Goal: Find specific page/section: Find specific page/section

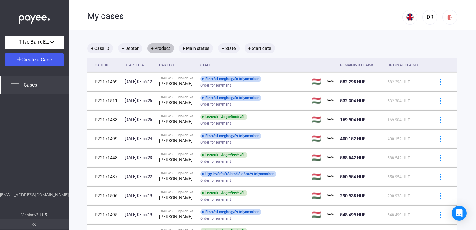
click at [157, 48] on mat-chip "+ Product" at bounding box center [160, 48] width 26 height 10
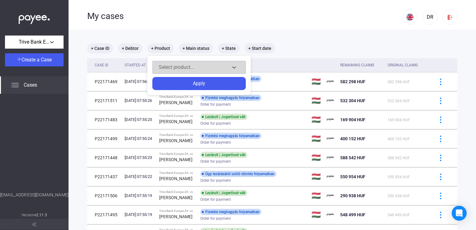
click at [170, 64] on div "Select product..." at bounding box center [194, 67] width 71 height 7
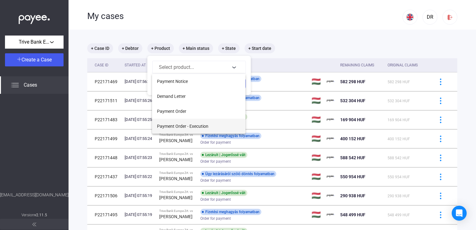
click at [188, 130] on button "Payment Order - Execution" at bounding box center [199, 126] width 94 height 15
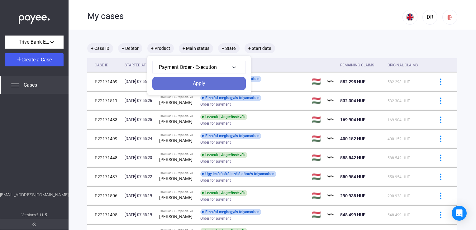
click at [237, 85] on div "Apply" at bounding box center [199, 83] width 90 height 7
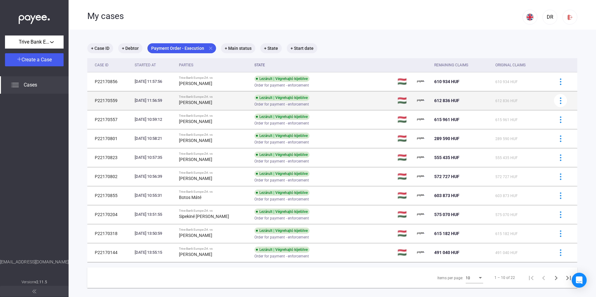
click at [197, 103] on strong "[PERSON_NAME]" at bounding box center [195, 102] width 33 height 5
